Goal: Check status: Check status

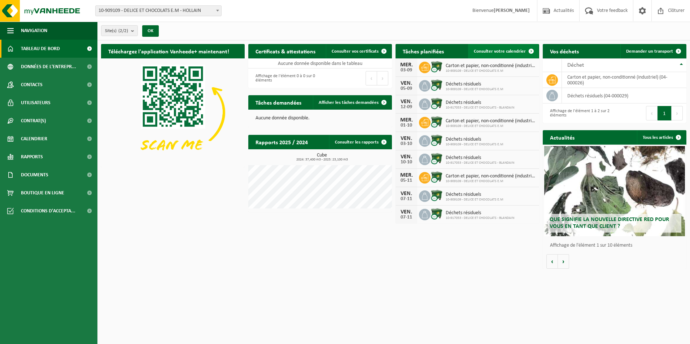
click at [504, 47] on link "Consulter votre calendrier" at bounding box center [503, 51] width 70 height 14
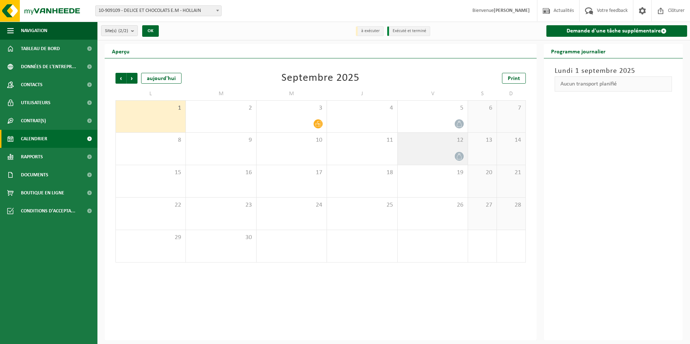
click at [453, 157] on div at bounding box center [433, 157] width 63 height 10
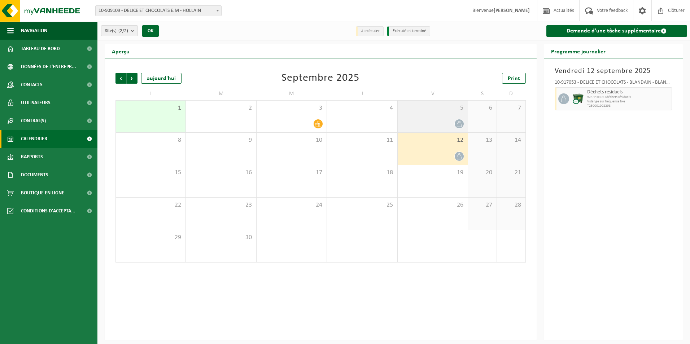
click at [448, 131] on div "5" at bounding box center [433, 117] width 70 height 32
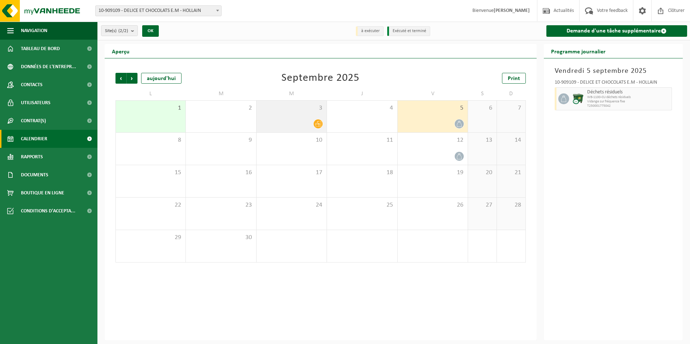
click at [312, 117] on div "3" at bounding box center [292, 117] width 70 height 32
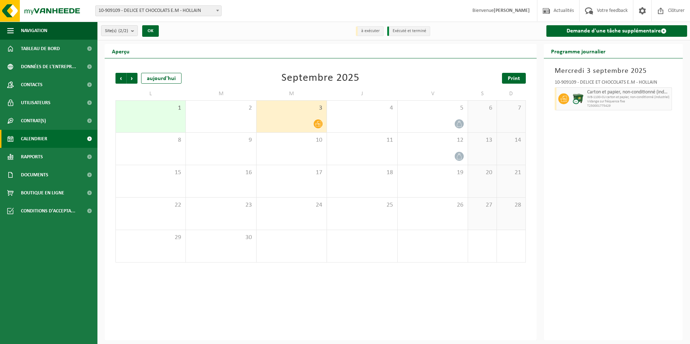
click at [508, 78] on link "Print" at bounding box center [514, 78] width 24 height 11
click at [154, 15] on span "10-909109 - DELICE ET CHOCOLATS E.M - HOLLAIN" at bounding box center [159, 11] width 126 height 10
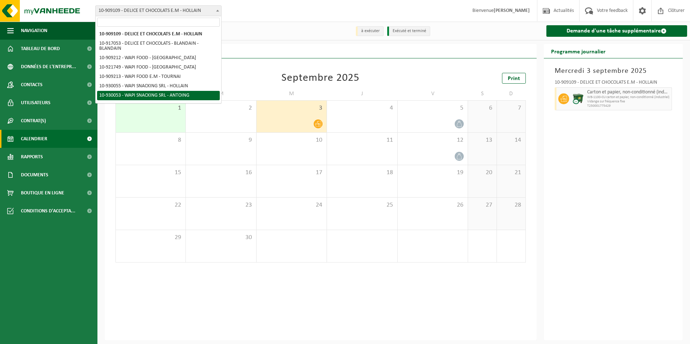
select select "134224"
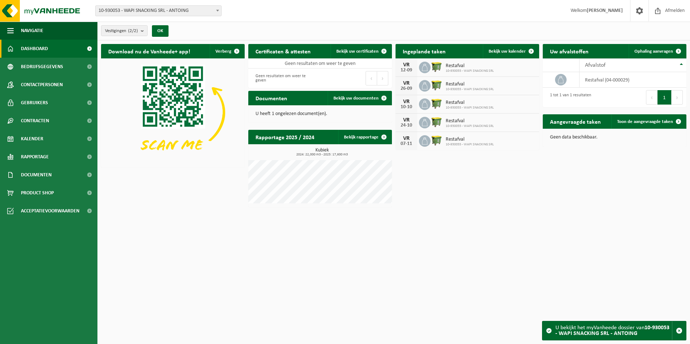
click at [546, 200] on div "Download nu de Vanheede+ app! Verberg Certificaten & attesten Bekijk uw certifi…" at bounding box center [393, 125] width 589 height 170
click at [526, 55] on span at bounding box center [531, 51] width 14 height 14
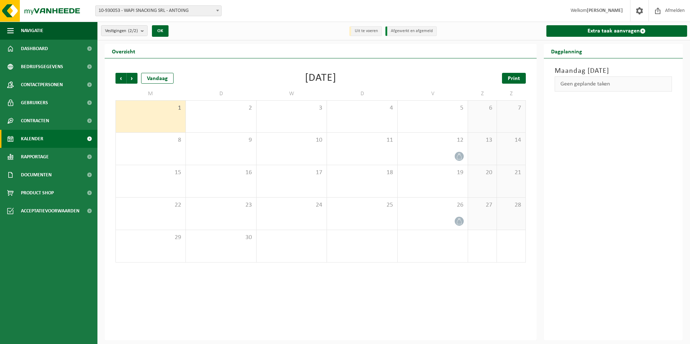
click at [512, 81] on span "Print" at bounding box center [514, 79] width 12 height 6
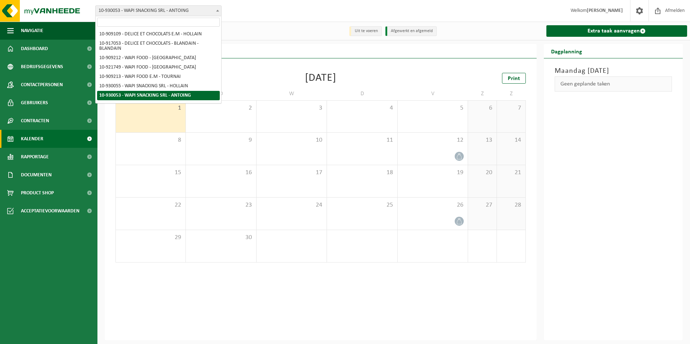
click at [207, 11] on span "10-930053 - WAPI SNACKING SRL - ANTOING" at bounding box center [159, 11] width 126 height 10
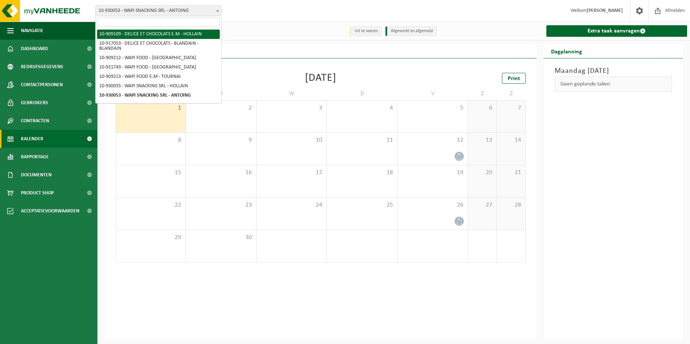
select select "123894"
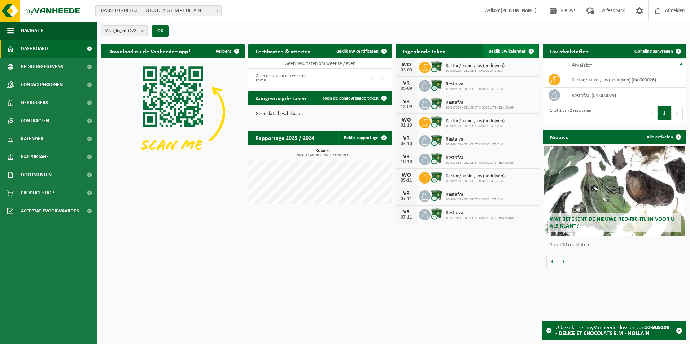
click at [500, 53] on span "Bekijk uw kalender" at bounding box center [507, 51] width 37 height 5
